Goal: Information Seeking & Learning: Learn about a topic

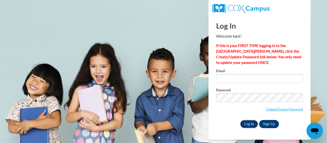
click at [252, 121] on input "Log In" at bounding box center [249, 124] width 18 height 8
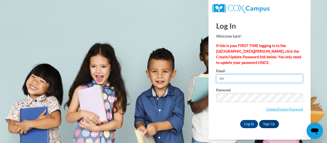
type input "darkchocolategirl51@gmail.com"
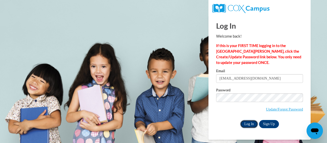
click at [249, 122] on input "Log In" at bounding box center [249, 124] width 18 height 8
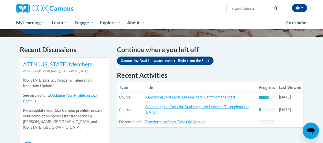
scroll to position [153, 0]
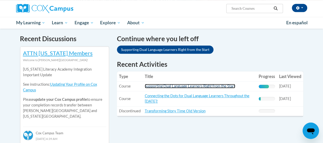
click at [155, 85] on link "Supporting Dual Language Learners Right from the Start" at bounding box center [190, 86] width 90 height 4
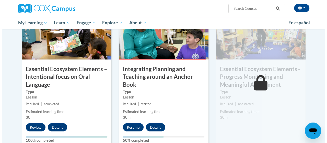
scroll to position [435, 0]
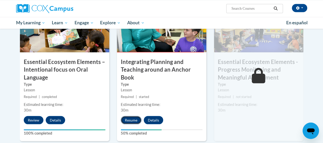
click at [132, 118] on button "Resume" at bounding box center [131, 120] width 21 height 8
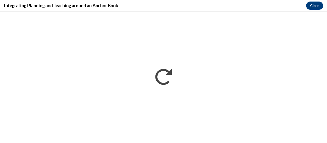
scroll to position [0, 0]
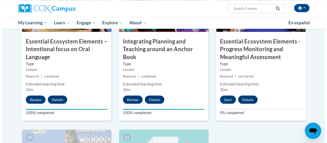
scroll to position [435, 0]
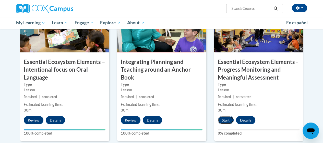
click at [228, 120] on button "Start" at bounding box center [226, 120] width 16 height 8
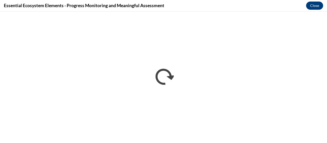
scroll to position [0, 0]
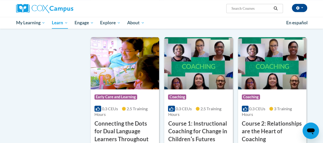
scroll to position [230, 0]
